Goal: Check status: Check status

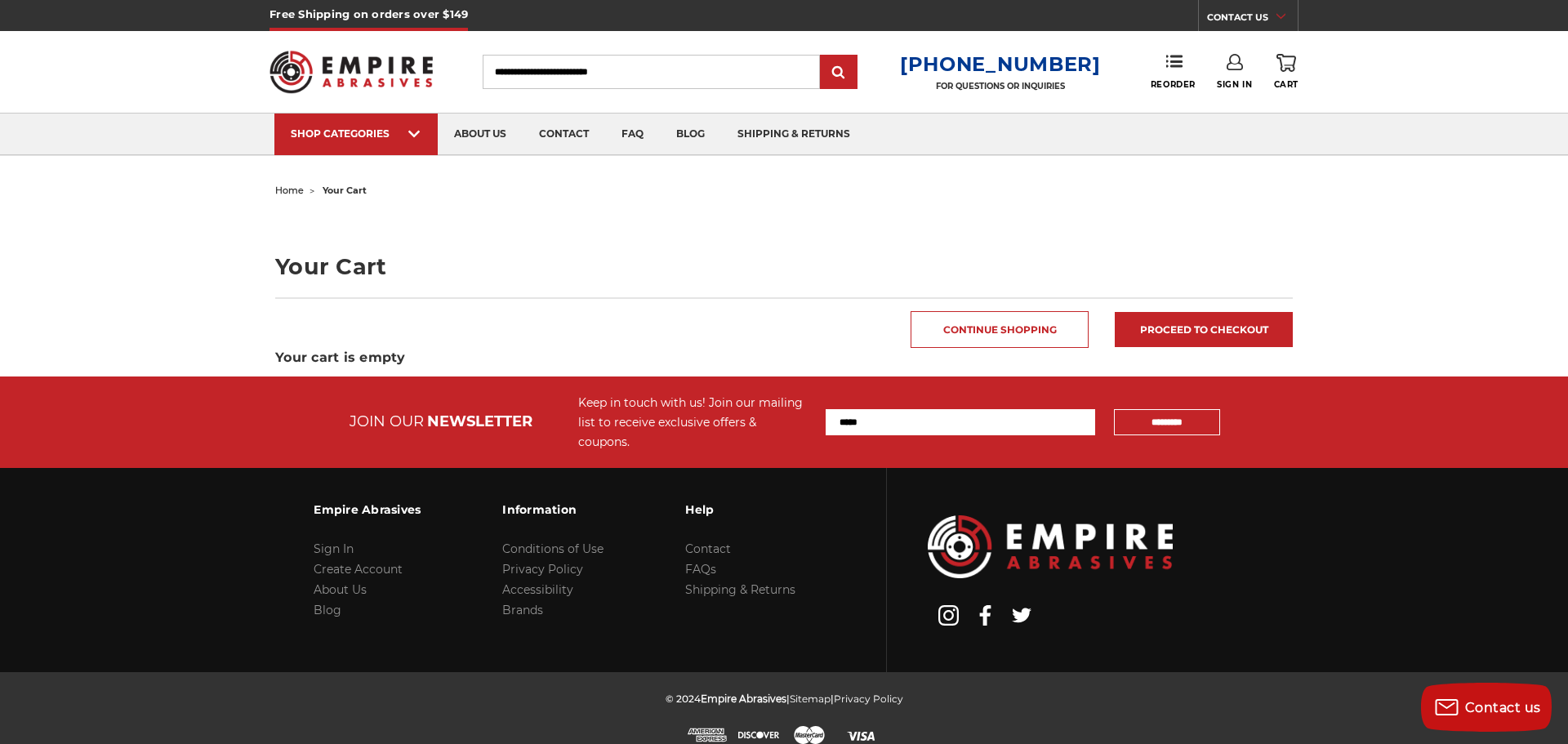
click at [1230, 66] on icon at bounding box center [1235, 62] width 17 height 17
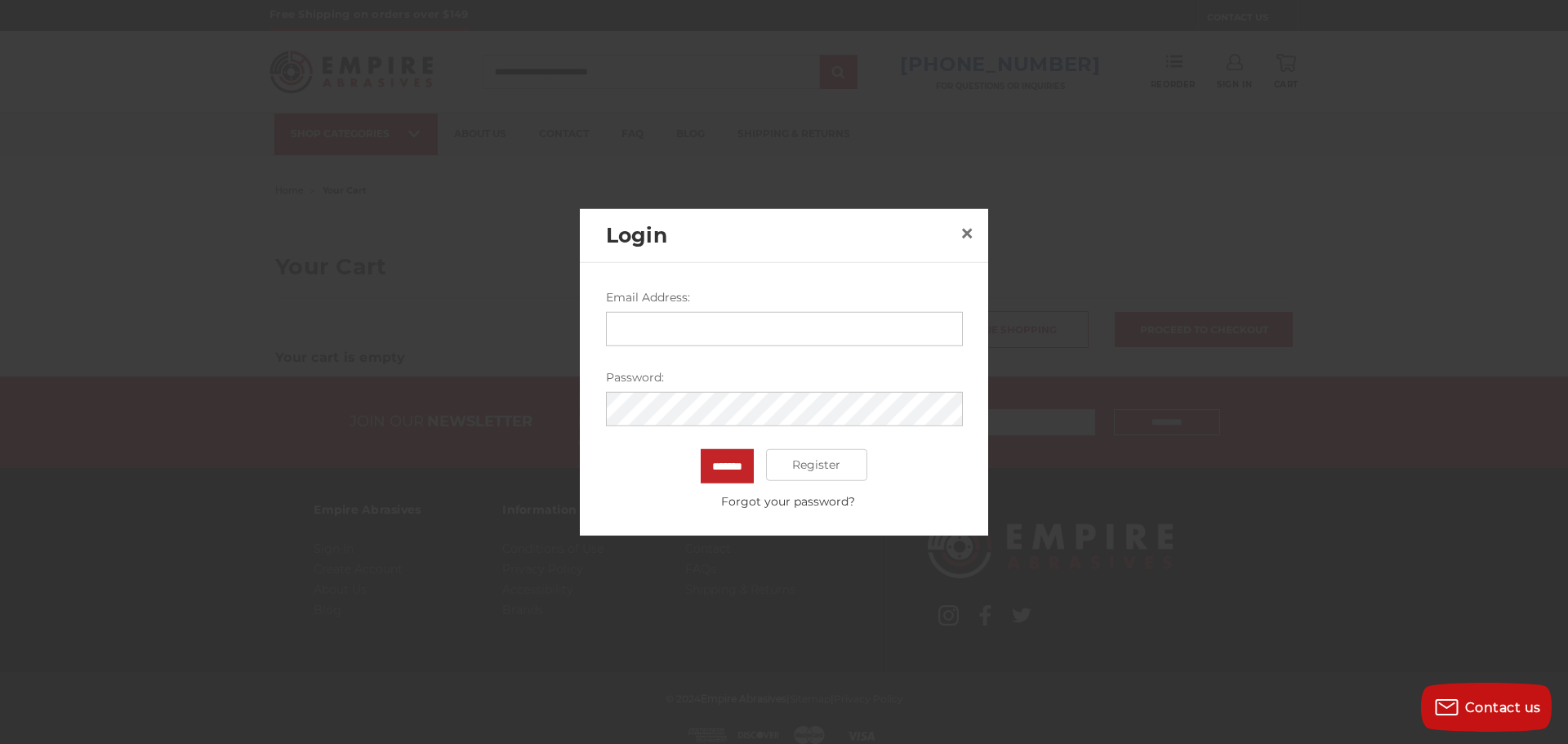
type input "**********"
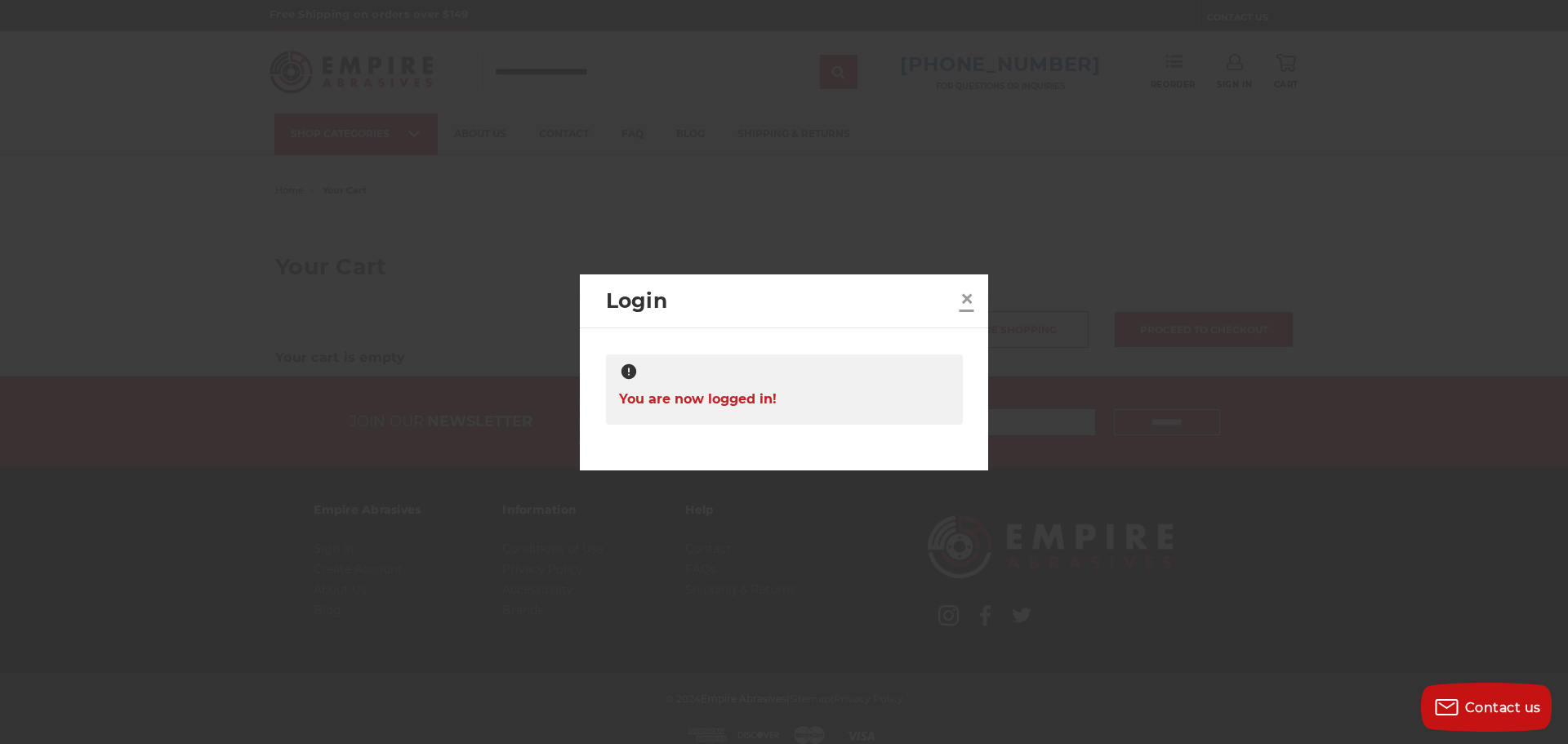
click at [963, 296] on span "×" at bounding box center [967, 299] width 15 height 32
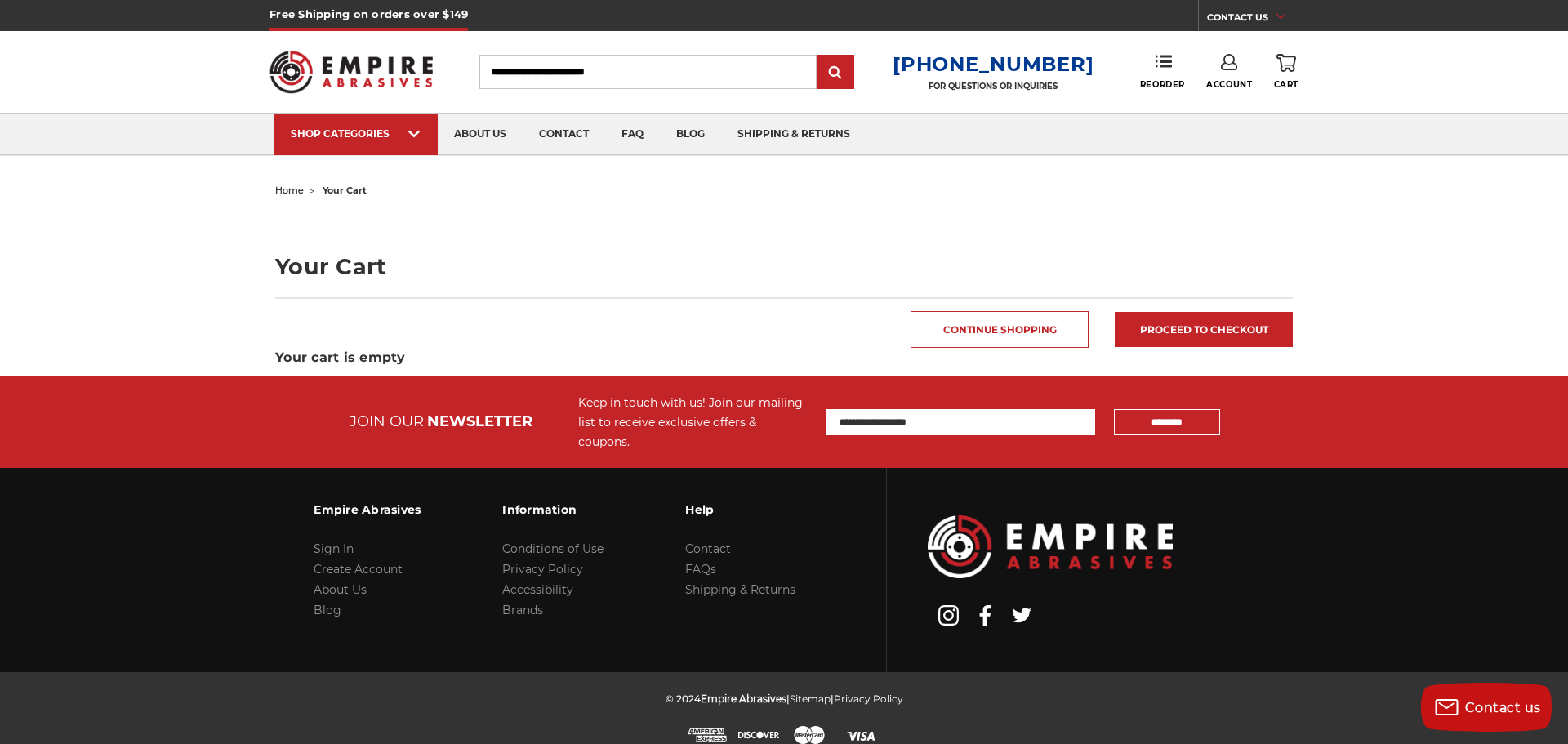
click at [1238, 64] on link "Account" at bounding box center [1229, 72] width 46 height 36
click at [1224, 113] on link "Account" at bounding box center [1229, 105] width 117 height 31
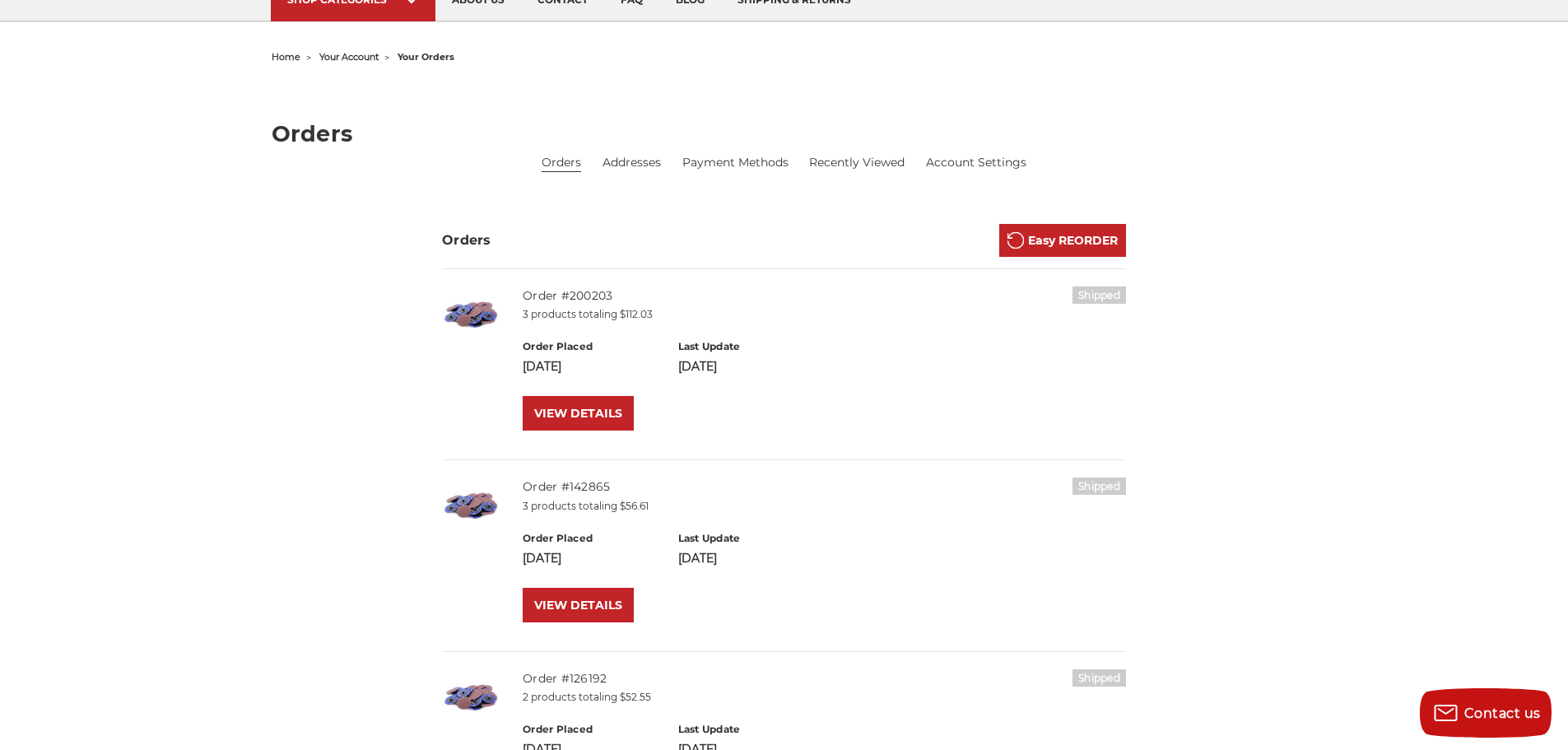
scroll to position [165, 0]
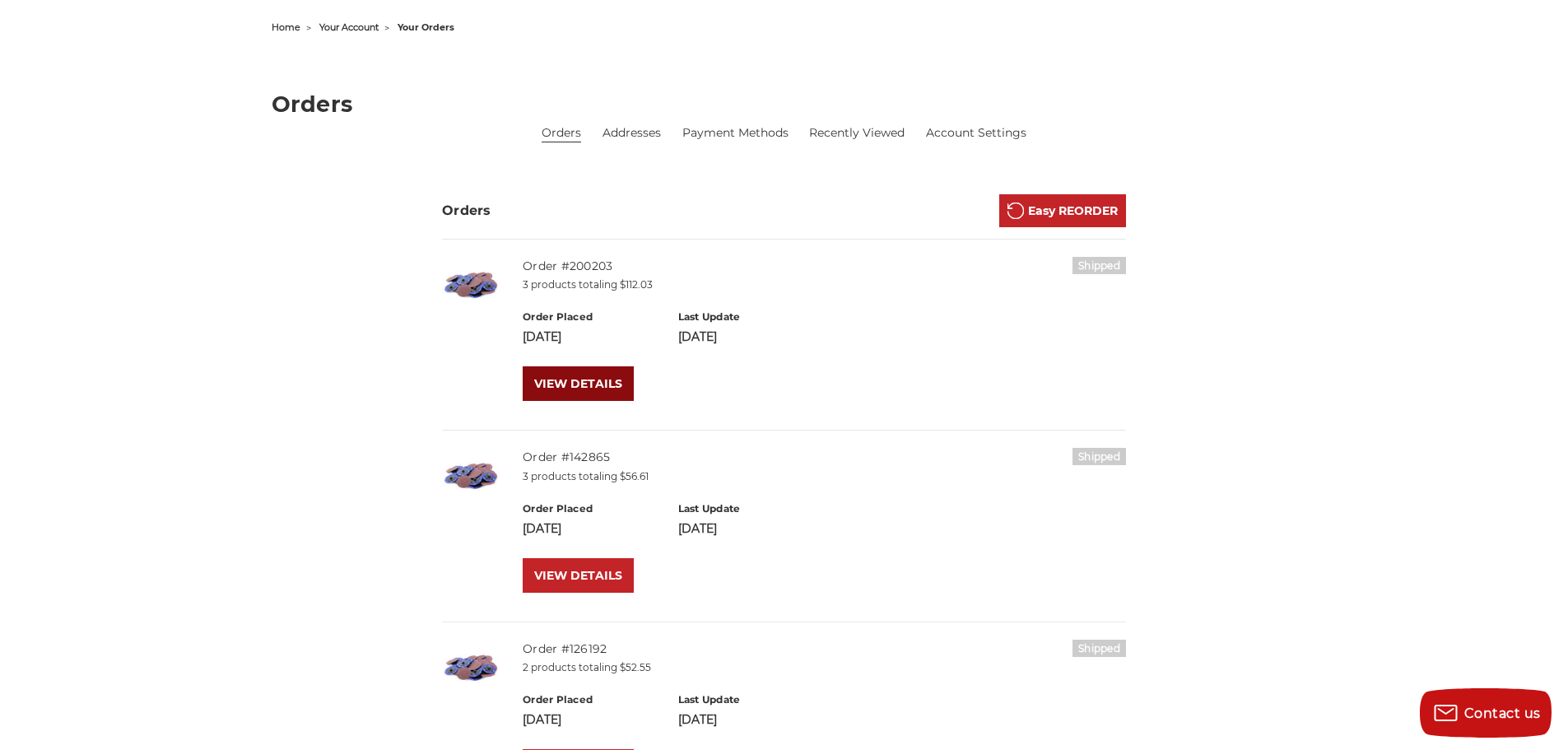
click at [571, 382] on link "VIEW DETAILS" at bounding box center [578, 383] width 112 height 35
